Goal: Information Seeking & Learning: Learn about a topic

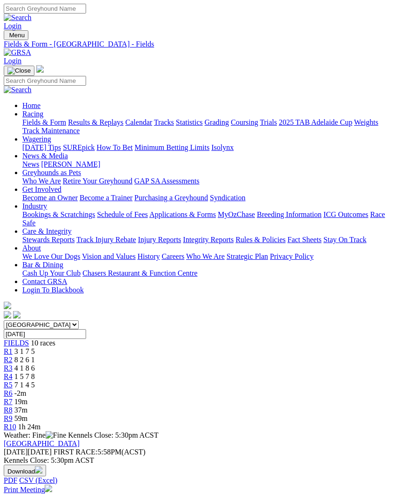
click at [13, 381] on link "R5" at bounding box center [8, 385] width 9 height 8
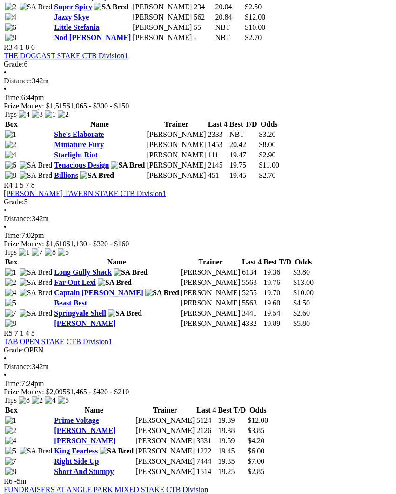
scroll to position [715, 0]
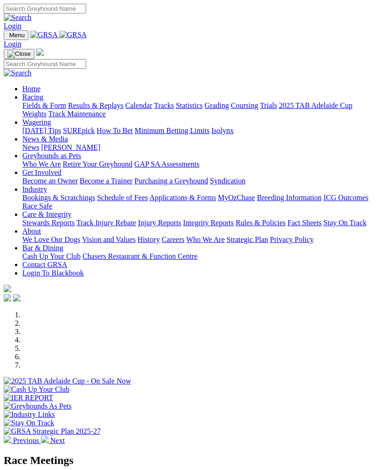
scroll to position [156, 0]
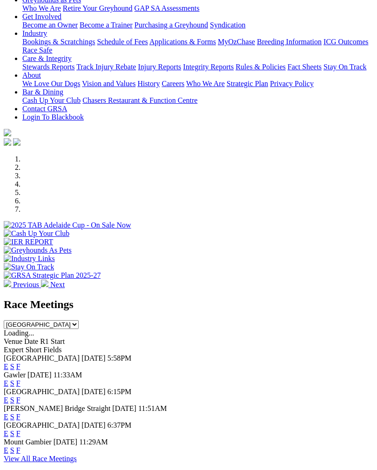
click at [20, 379] on link "F" at bounding box center [18, 383] width 4 height 8
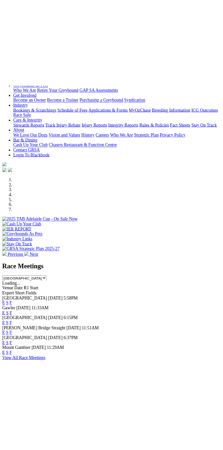
scroll to position [127, 0]
